Goal: Task Accomplishment & Management: Use online tool/utility

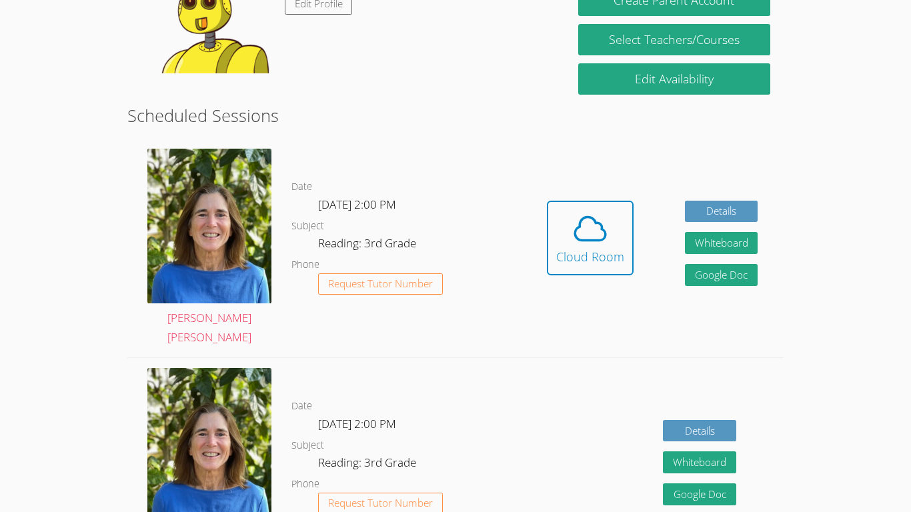
scroll to position [282, 0]
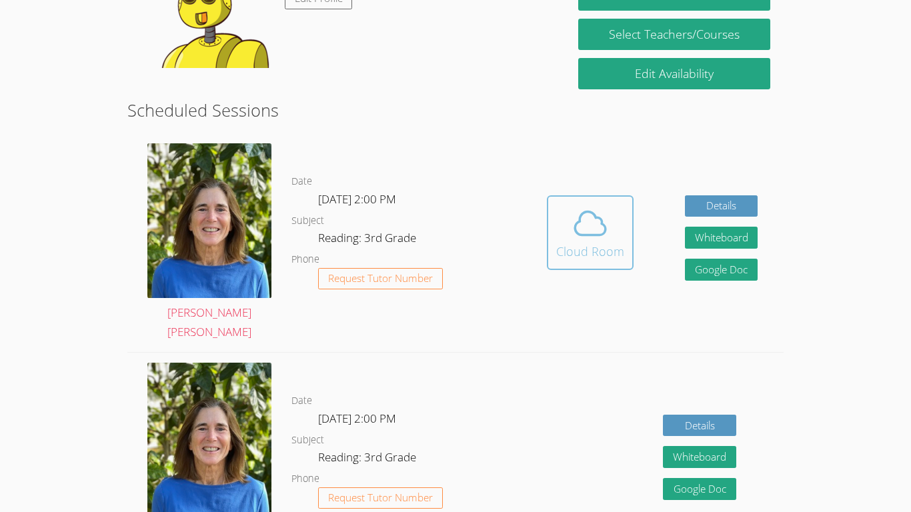
click at [612, 246] on div "Cloud Room" at bounding box center [590, 251] width 68 height 19
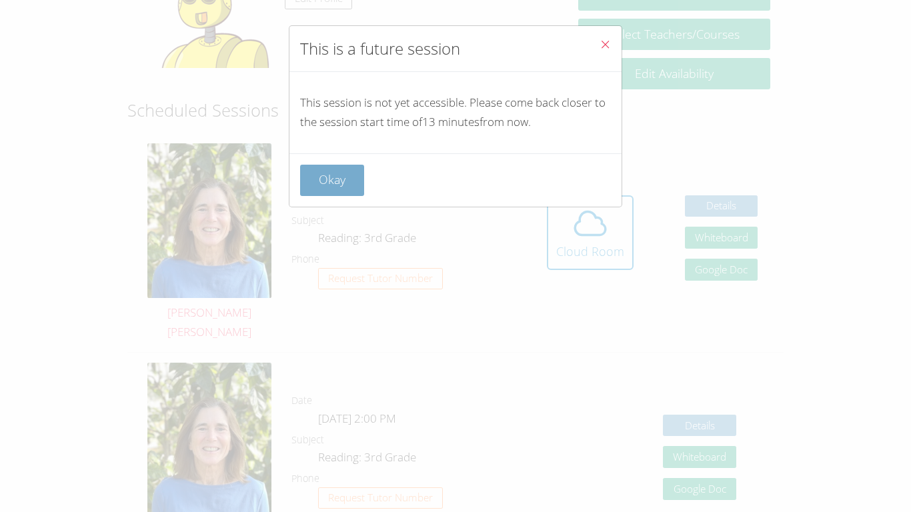
click at [347, 186] on button "Okay" at bounding box center [332, 180] width 64 height 31
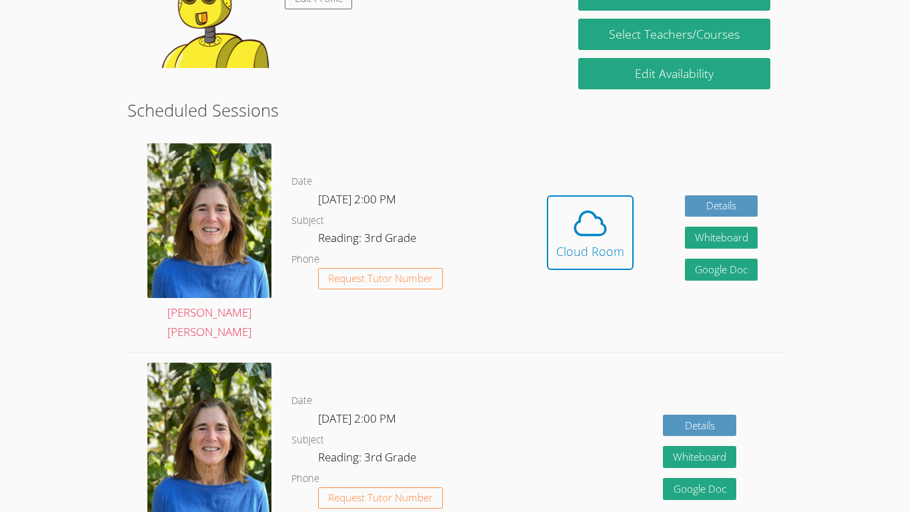
click at [535, 256] on div "Hidden Cloud Room Details Whiteboard Hidden Google Doc" at bounding box center [652, 242] width 262 height 219
click at [654, 304] on div "Hidden Cloud Room Details Whiteboard Hidden Google Doc" at bounding box center [652, 242] width 262 height 219
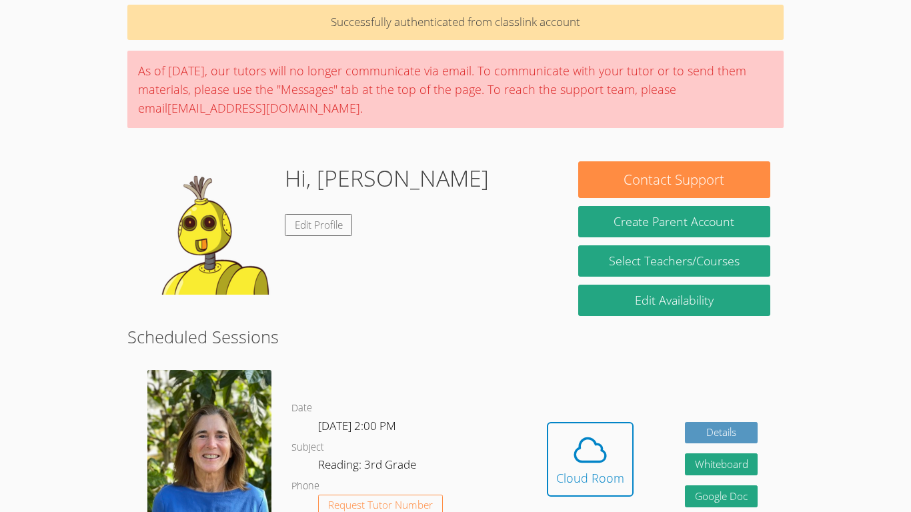
scroll to position [0, 0]
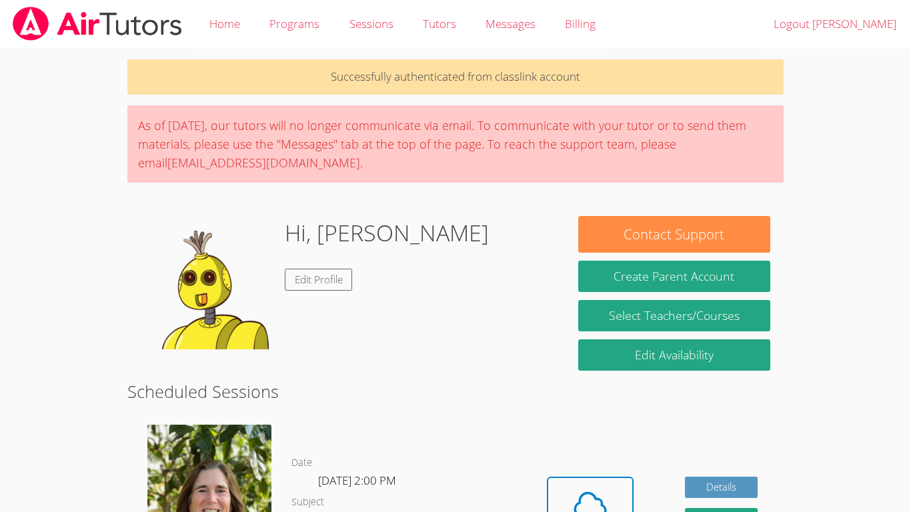
click at [600, 486] on icon at bounding box center [590, 504] width 37 height 37
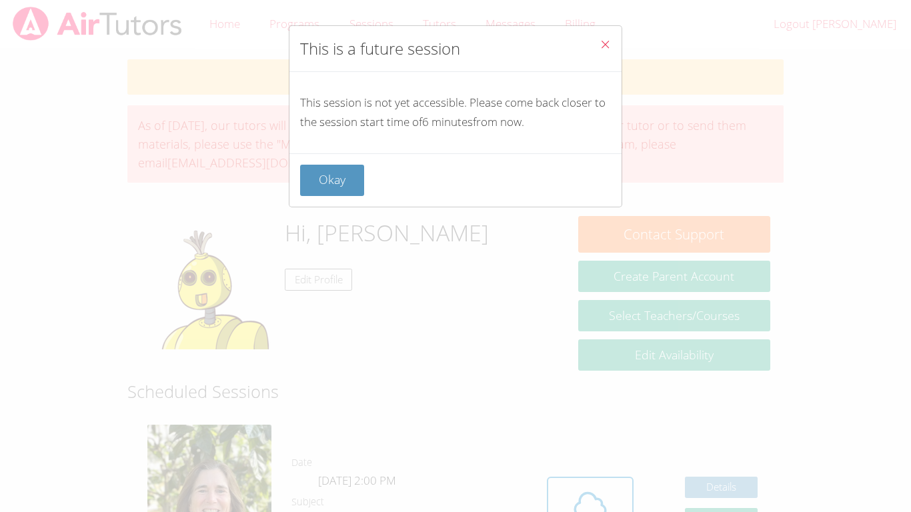
click at [605, 43] on icon "Close" at bounding box center [605, 44] width 11 height 11
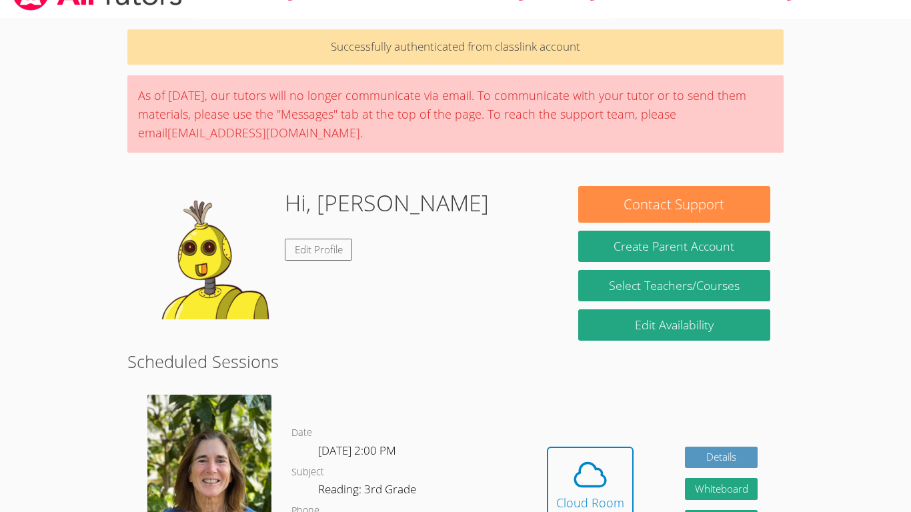
click at [576, 436] on div "Hidden Cloud Room Details Whiteboard Hidden Google Doc" at bounding box center [652, 494] width 262 height 219
click at [580, 456] on icon at bounding box center [590, 474] width 37 height 37
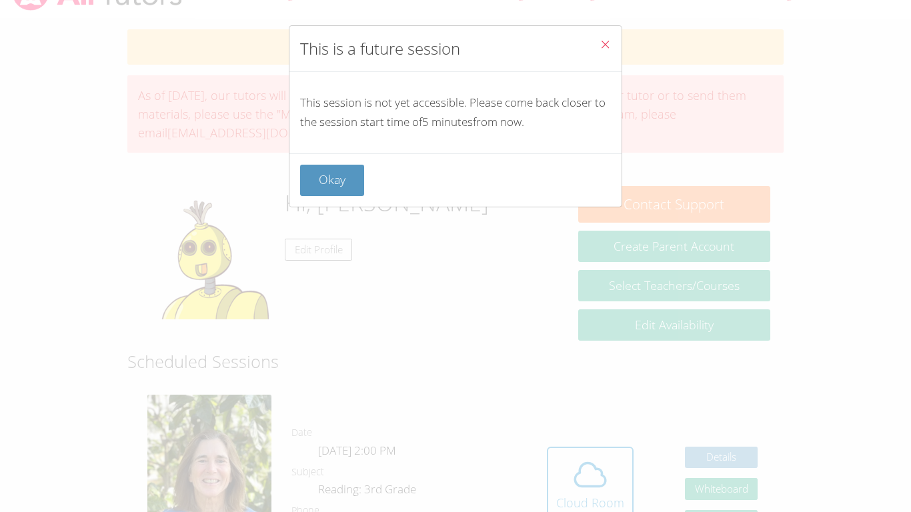
click at [617, 36] on button "Close" at bounding box center [605, 46] width 33 height 41
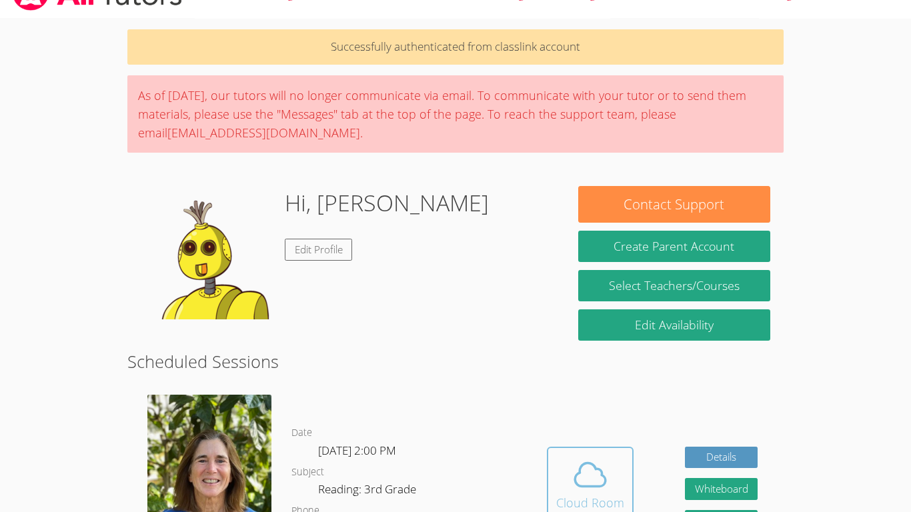
click at [580, 472] on icon at bounding box center [590, 474] width 37 height 37
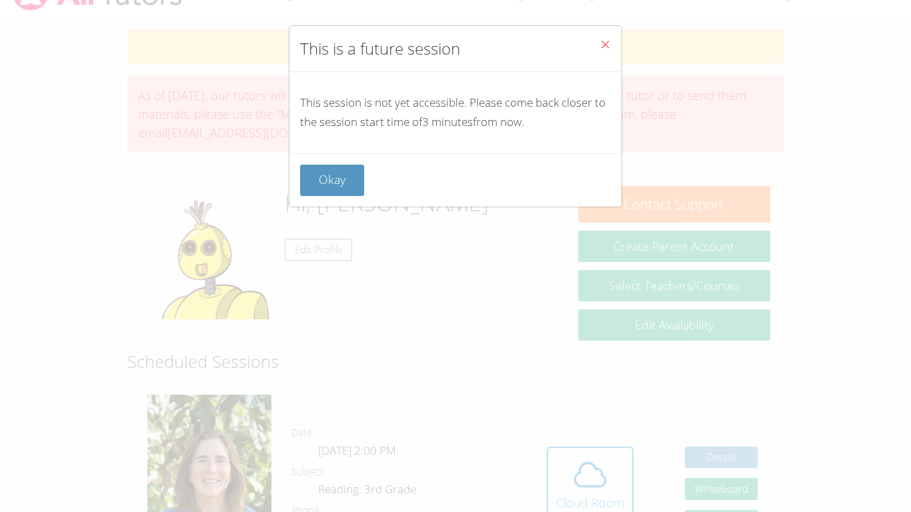
click at [604, 45] on icon "Close" at bounding box center [605, 44] width 11 height 11
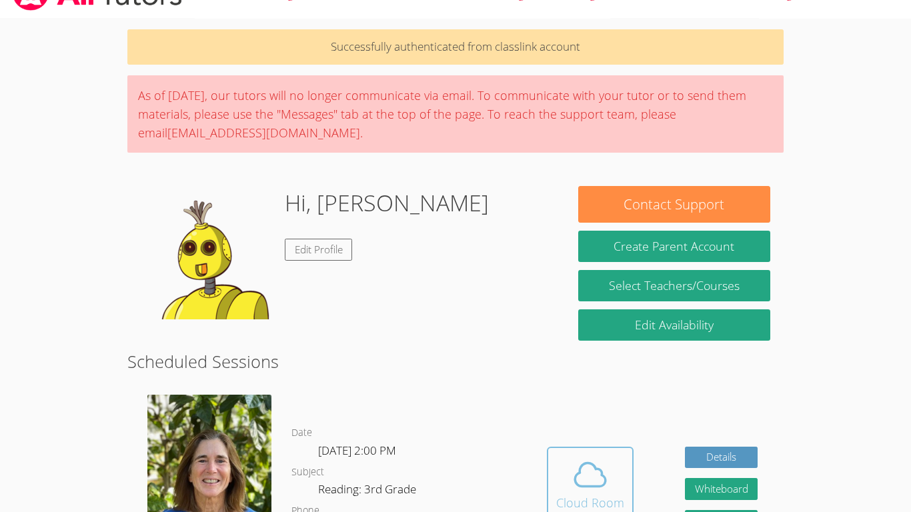
click at [574, 474] on icon at bounding box center [590, 474] width 37 height 37
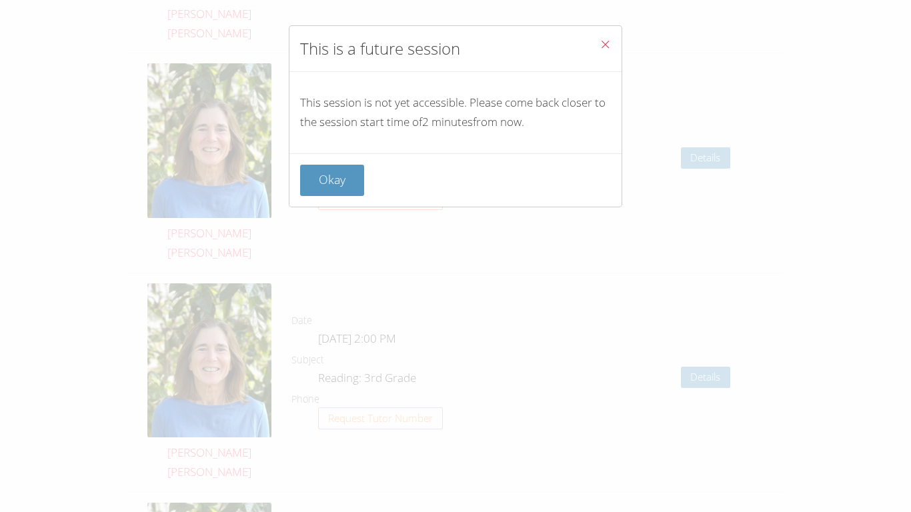
scroll to position [2140, 0]
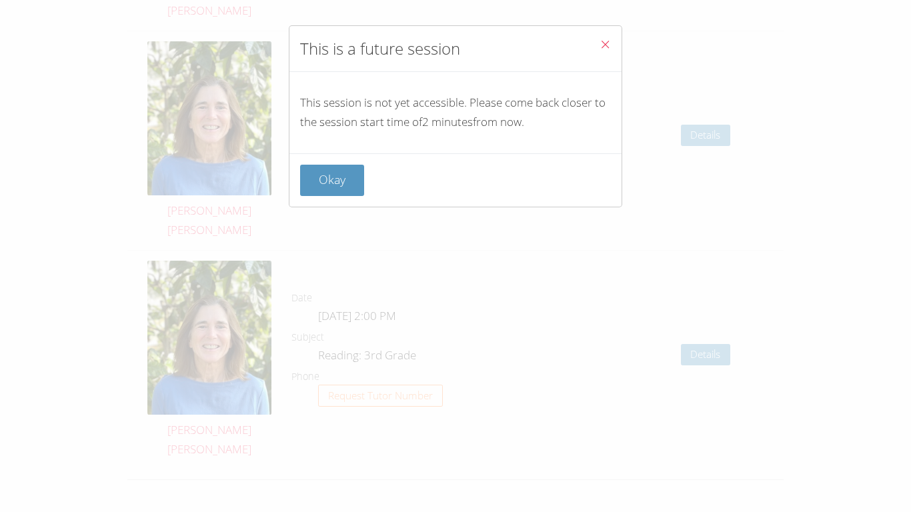
click at [621, 34] on button "Close" at bounding box center [605, 46] width 33 height 41
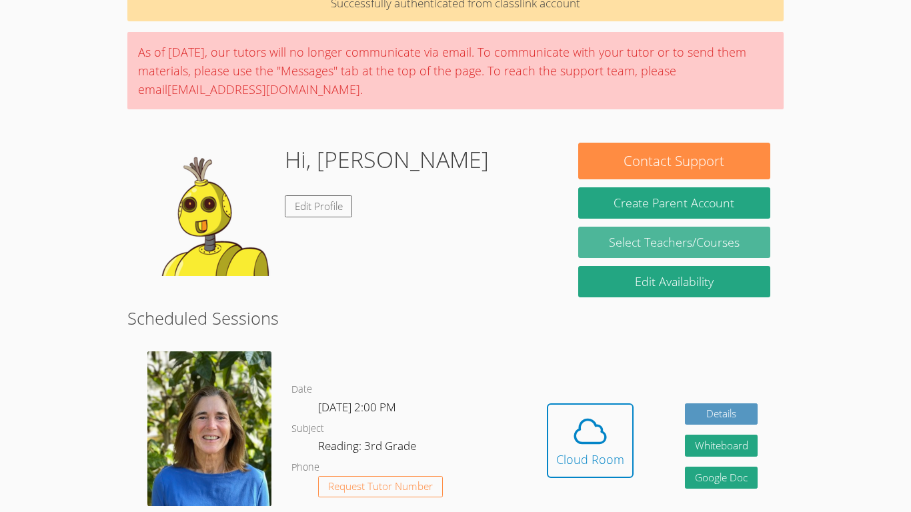
scroll to position [0, 0]
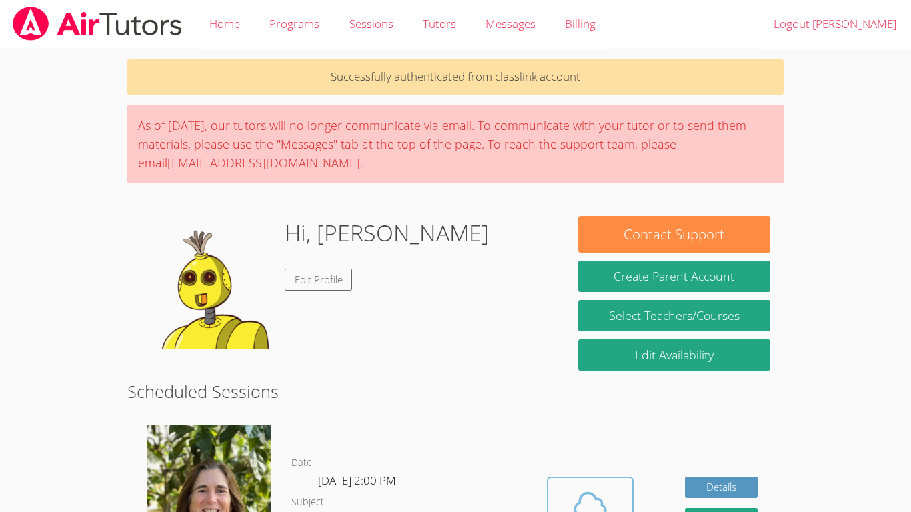
click at [593, 486] on icon at bounding box center [590, 504] width 37 height 37
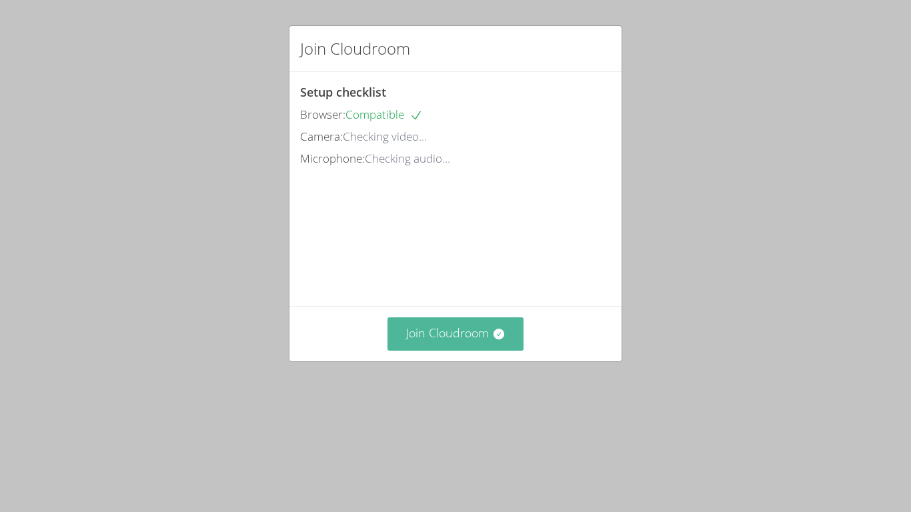
click at [508, 350] on button "Join Cloudroom" at bounding box center [456, 334] width 137 height 33
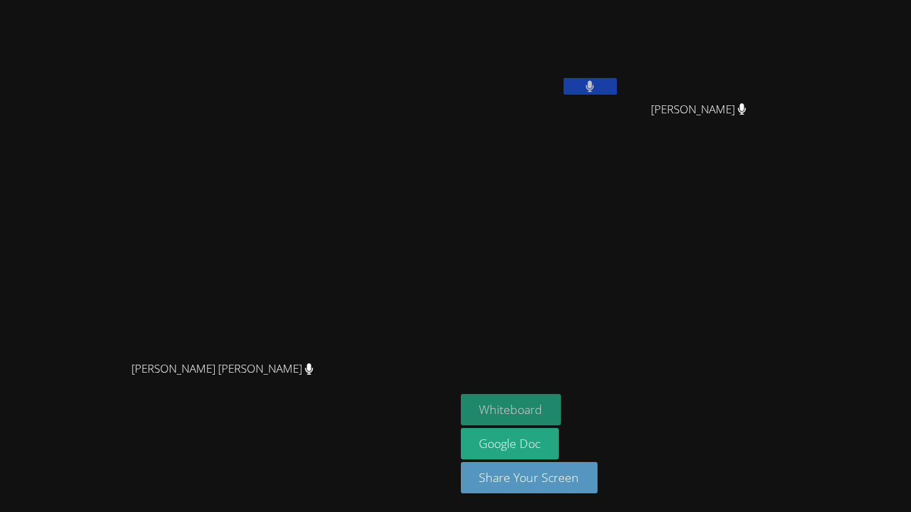
click at [562, 398] on button "Whiteboard" at bounding box center [511, 409] width 101 height 31
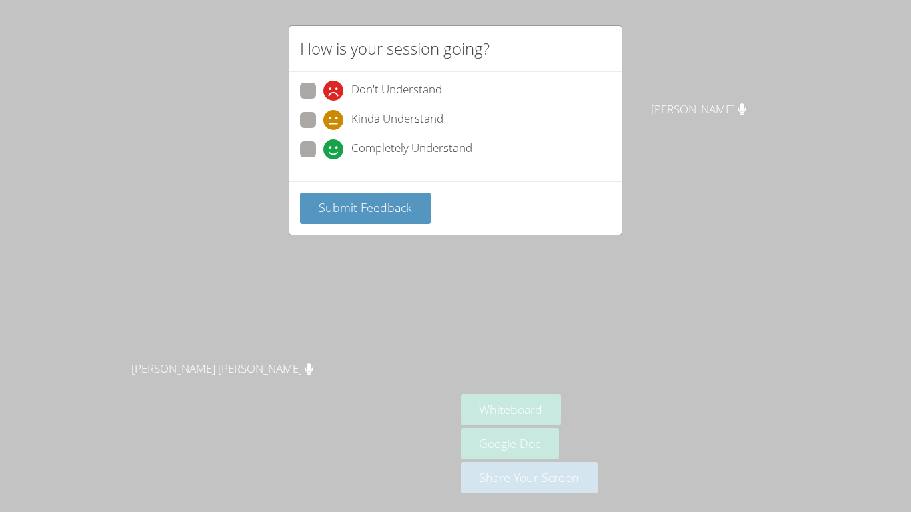
click at [324, 159] on span at bounding box center [324, 159] width 0 height 0
click at [324, 152] on input "Completely Understand" at bounding box center [329, 146] width 11 height 11
radio input "true"
click at [376, 193] on button "Submit Feedback" at bounding box center [365, 208] width 131 height 31
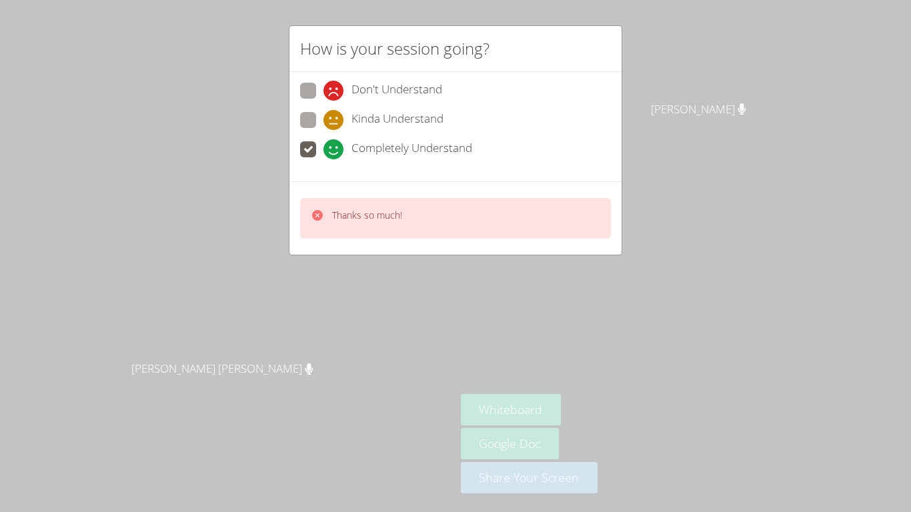
click at [507, 46] on div "How is your session going?" at bounding box center [456, 49] width 332 height 46
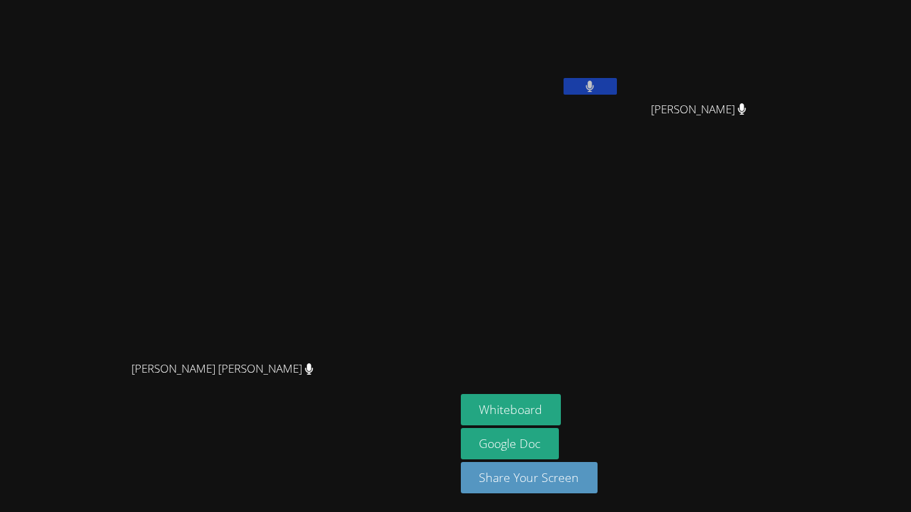
click at [328, 211] on video at bounding box center [227, 230] width 200 height 250
click at [291, 189] on video at bounding box center [227, 230] width 200 height 250
